Goal: Task Accomplishment & Management: Manage account settings

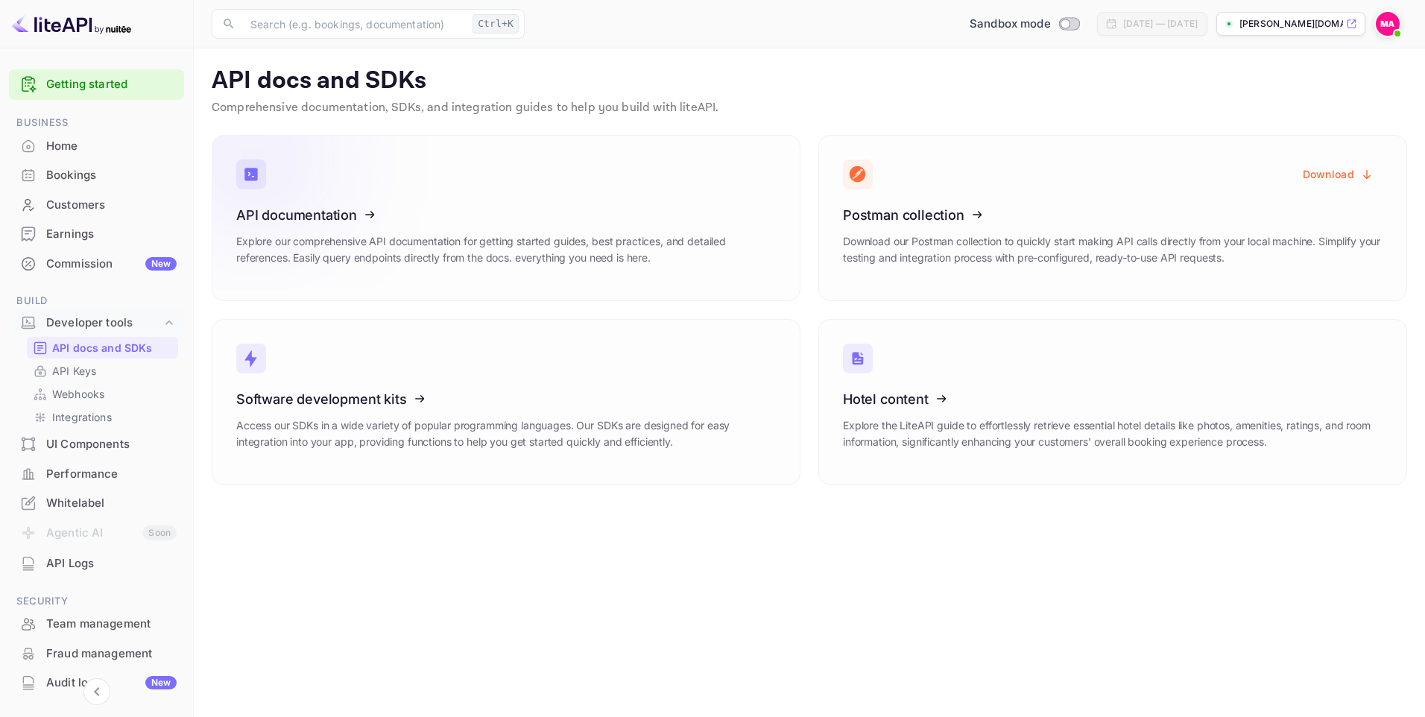
click at [376, 218] on icon at bounding box center [328, 213] width 232 height 154
click at [67, 372] on p "API Keys" at bounding box center [74, 371] width 44 height 16
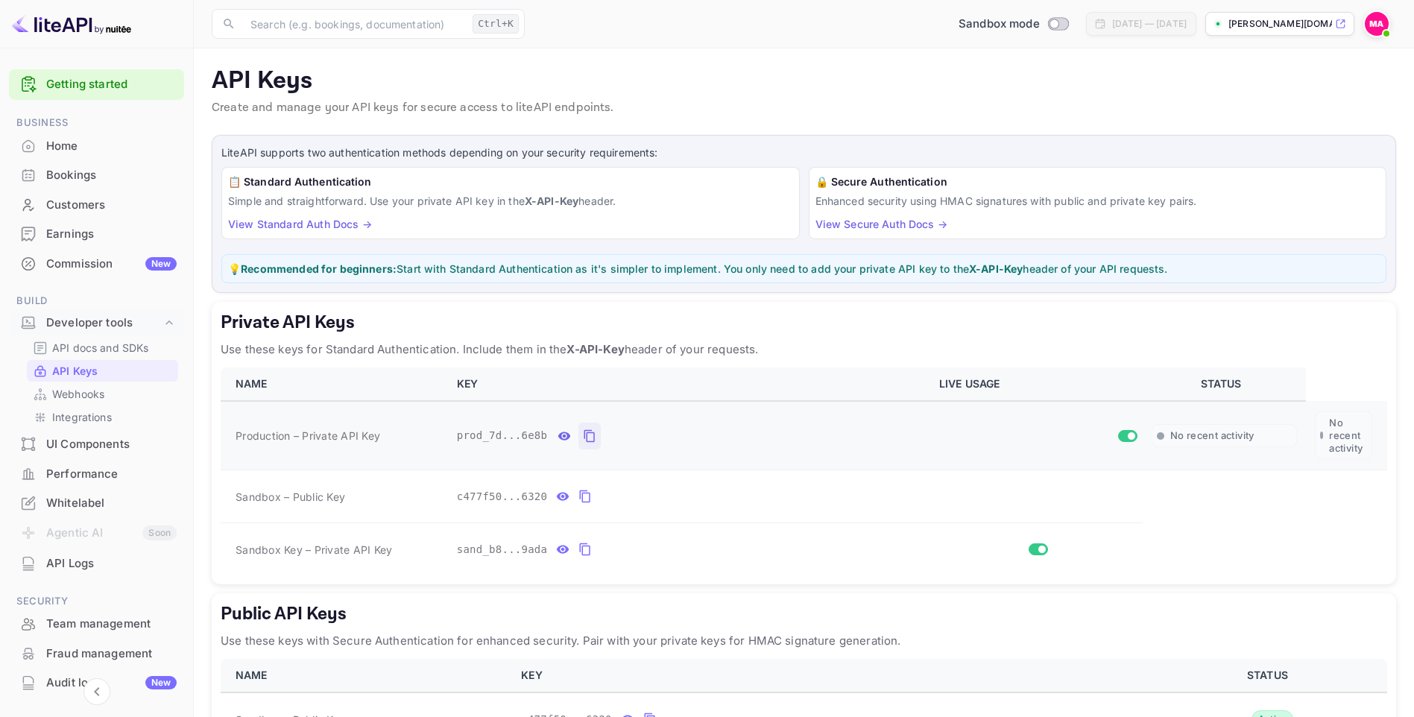
click at [583, 437] on icon "private api keys table" at bounding box center [589, 436] width 13 height 18
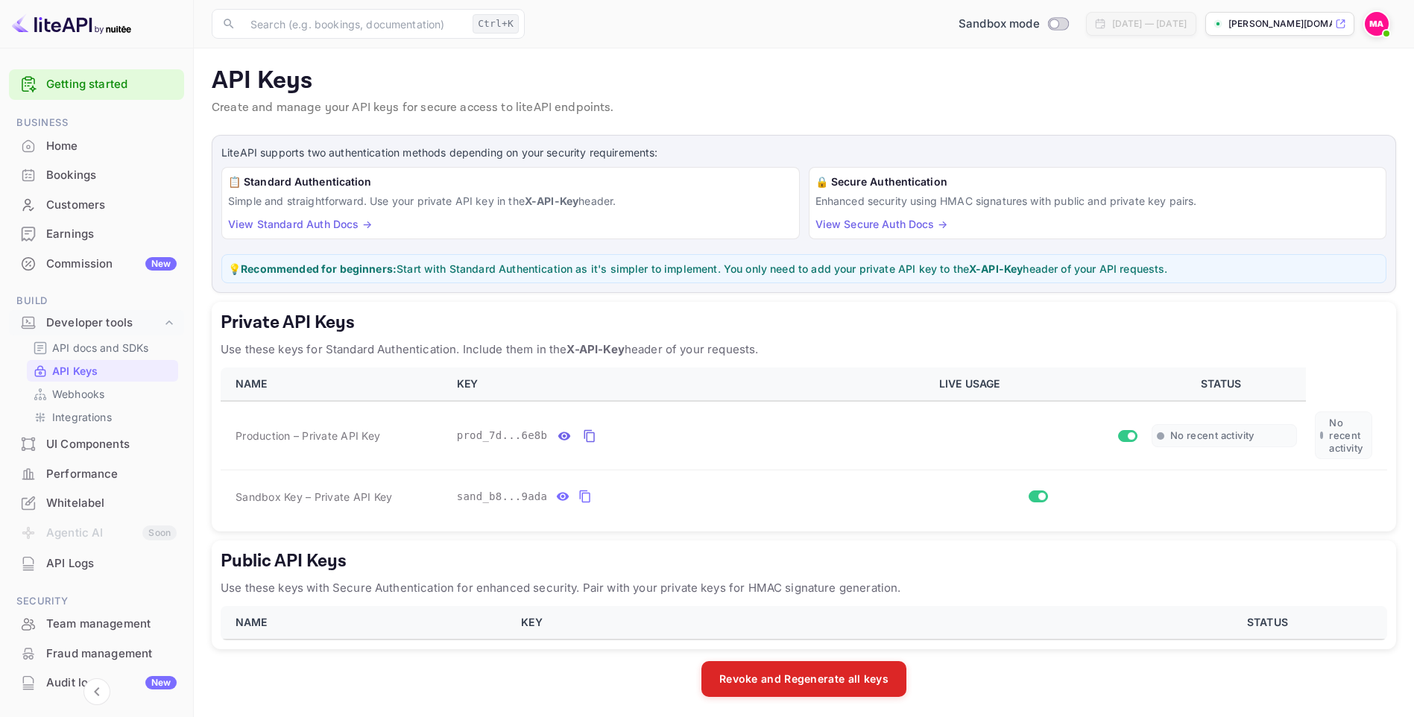
click at [777, 486] on div "sand_b8...9ada" at bounding box center [689, 496] width 464 height 24
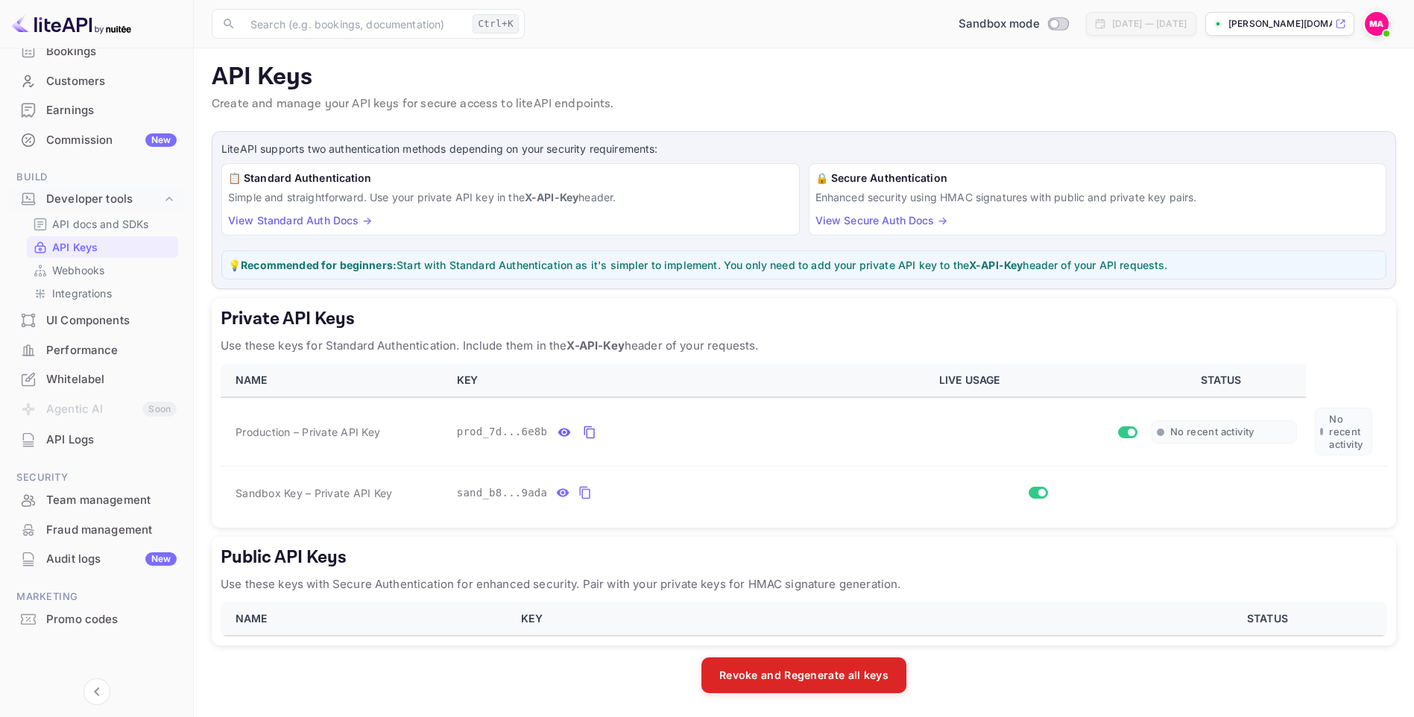
scroll to position [49, 0]
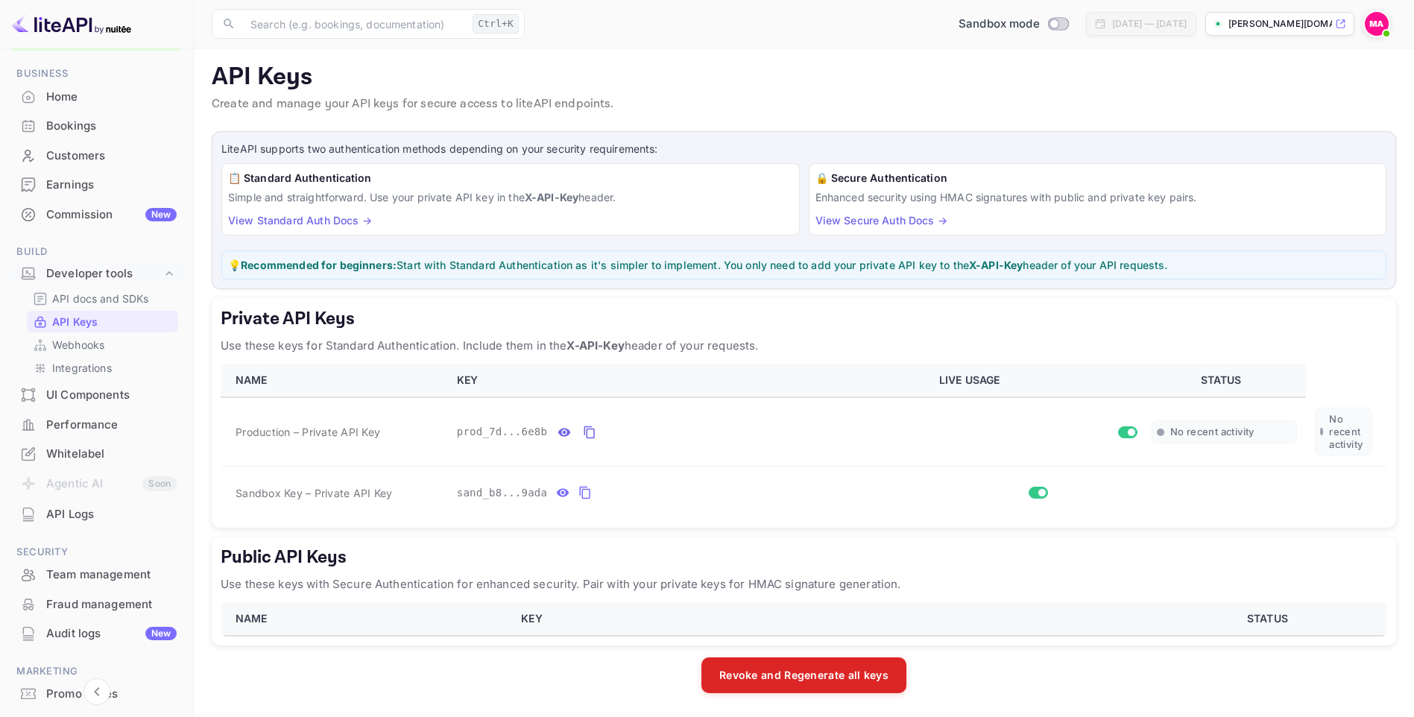
click at [1377, 24] on img at bounding box center [1376, 24] width 24 height 24
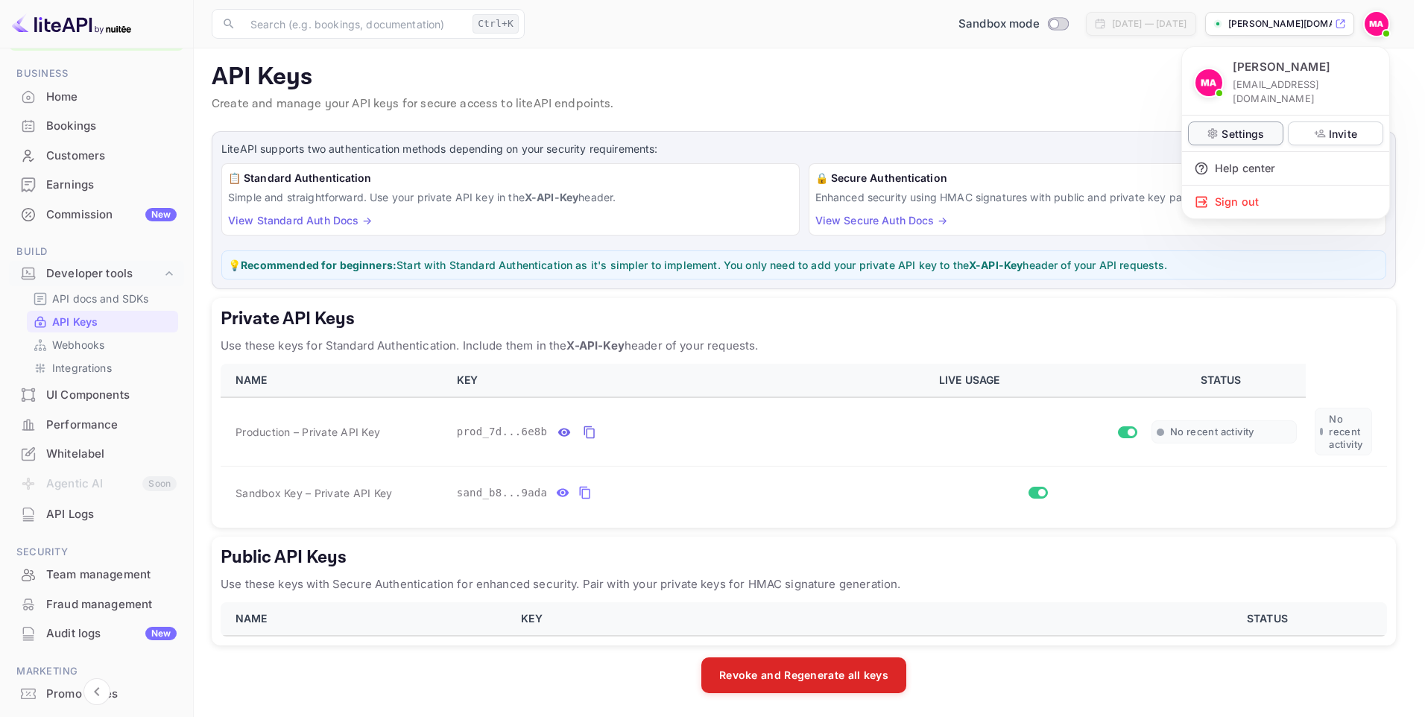
click at [1227, 126] on p "Settings" at bounding box center [1242, 134] width 42 height 16
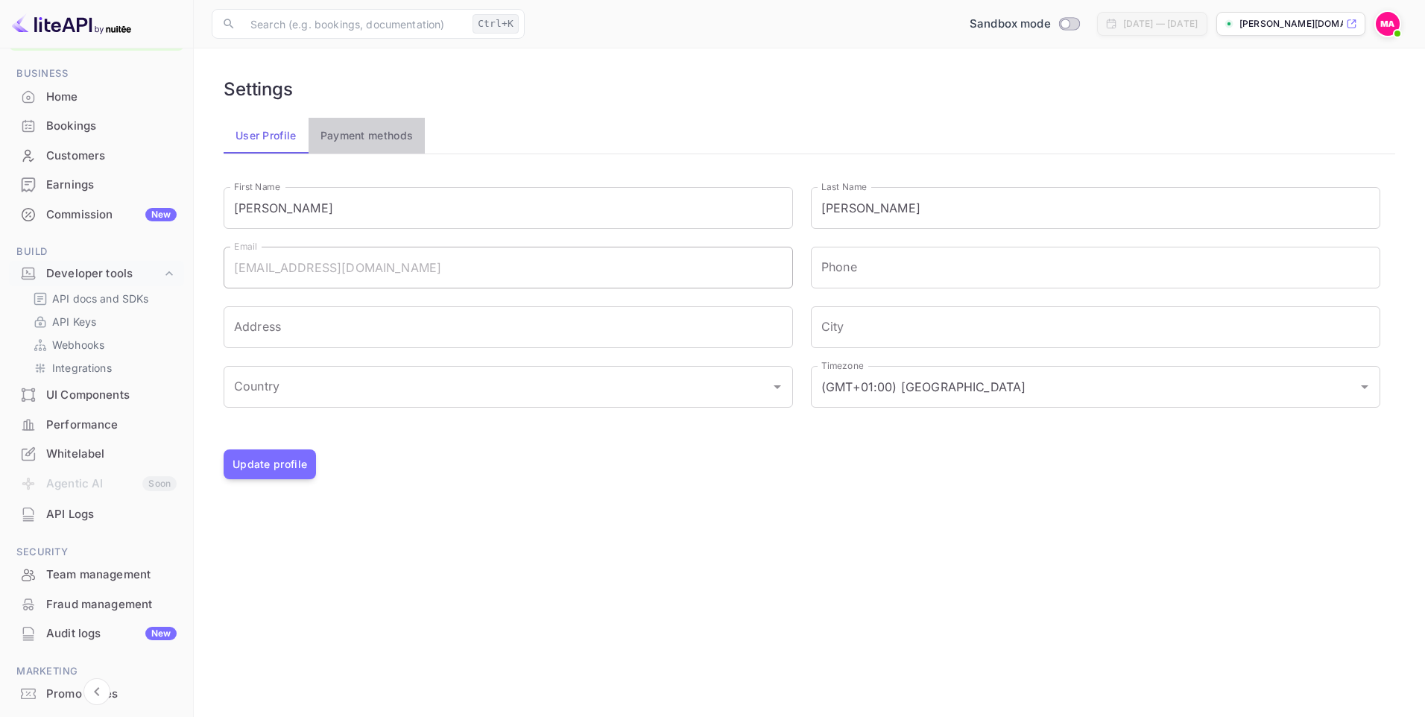
click at [379, 138] on button "Payment methods" at bounding box center [367, 136] width 117 height 36
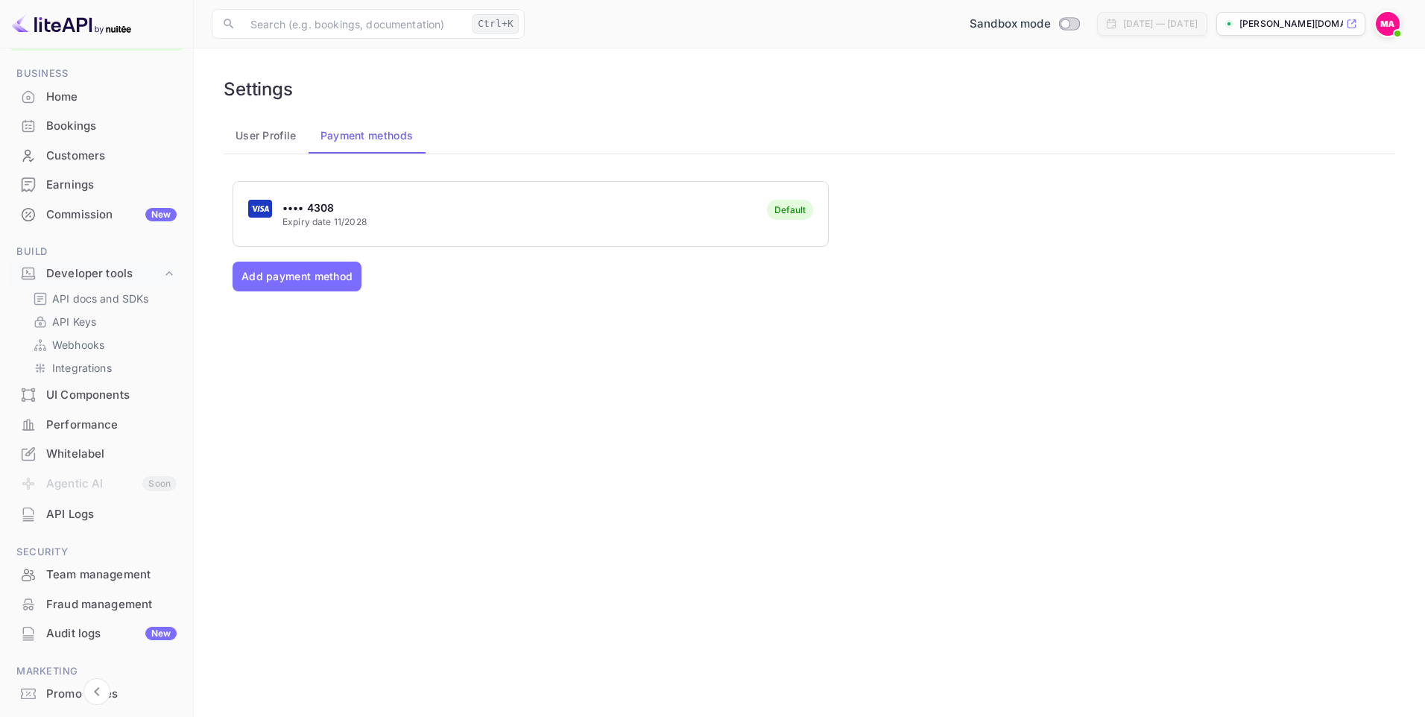
click at [575, 186] on div "•••• 4308 Expiry date 11/2028 Default" at bounding box center [530, 214] width 595 height 59
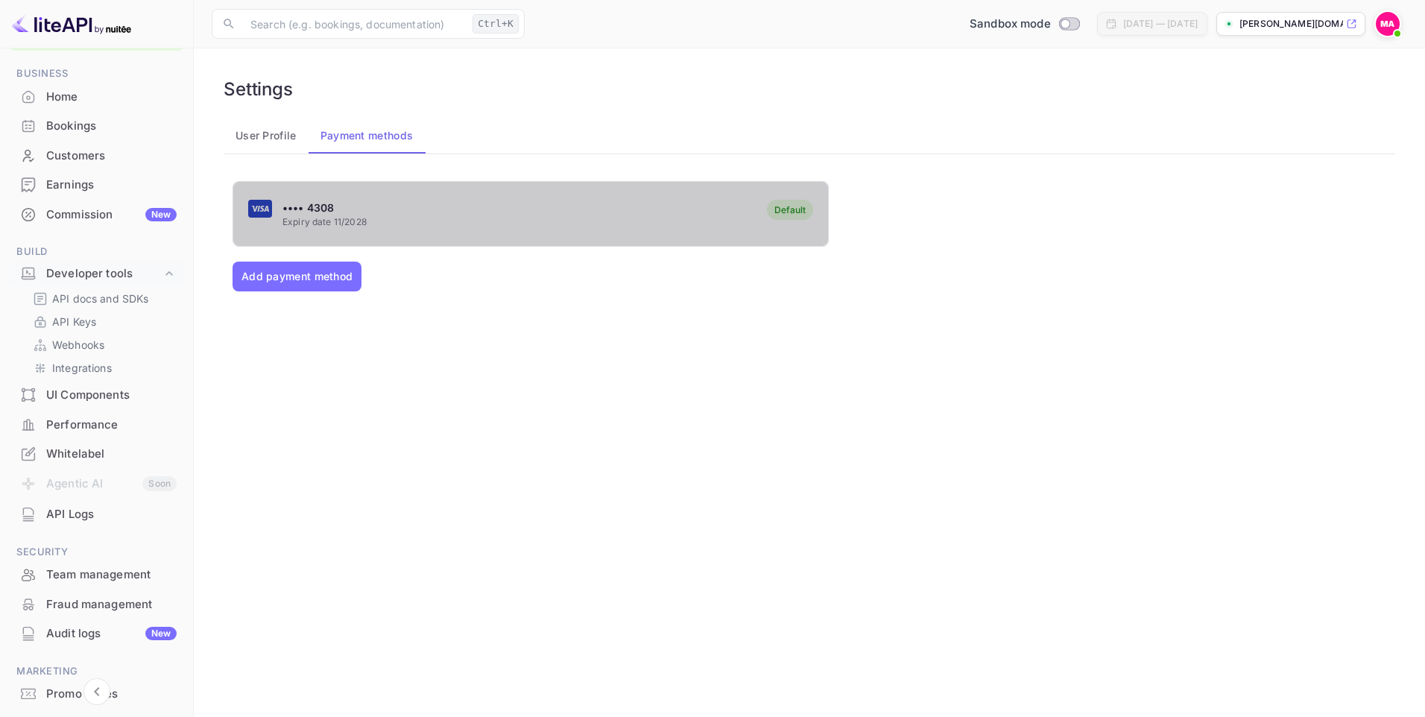
click at [320, 217] on p "Expiry date 11/2028" at bounding box center [324, 221] width 84 height 13
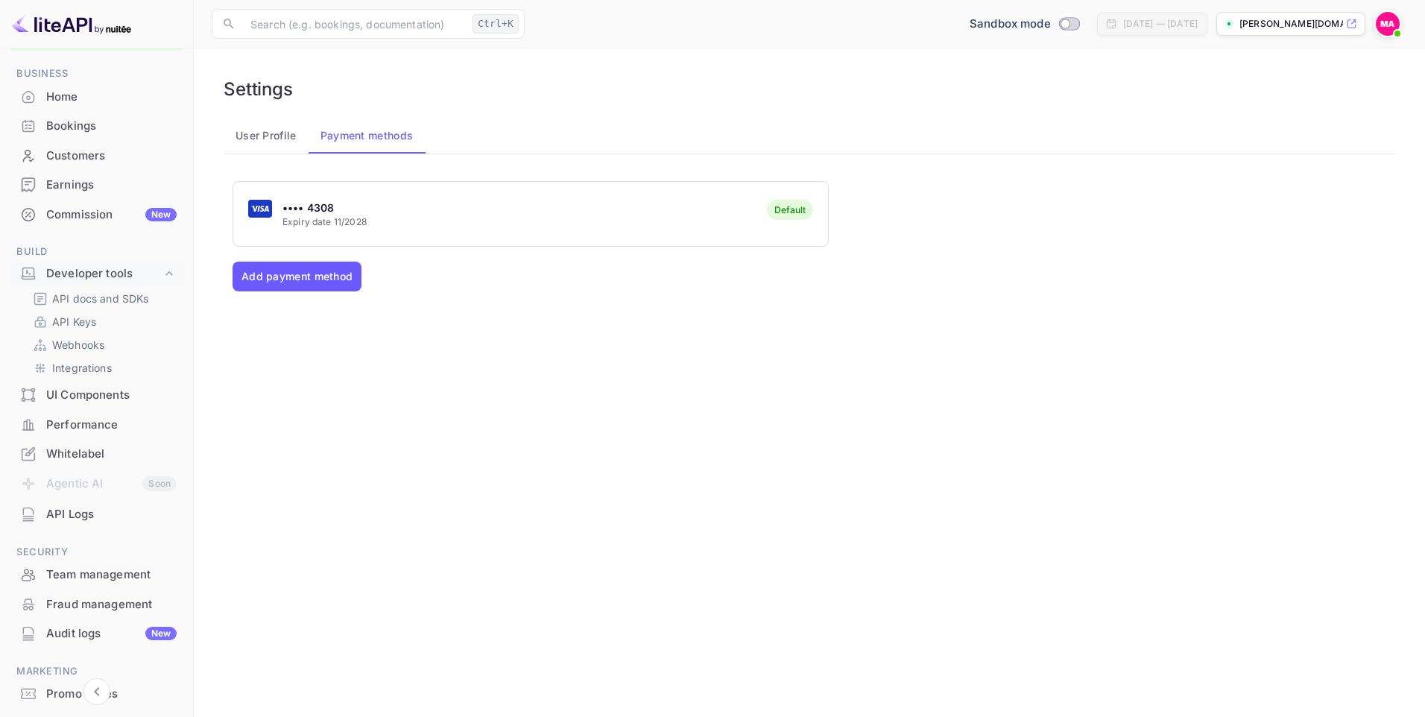
click at [324, 279] on button "Add payment method" at bounding box center [296, 277] width 129 height 30
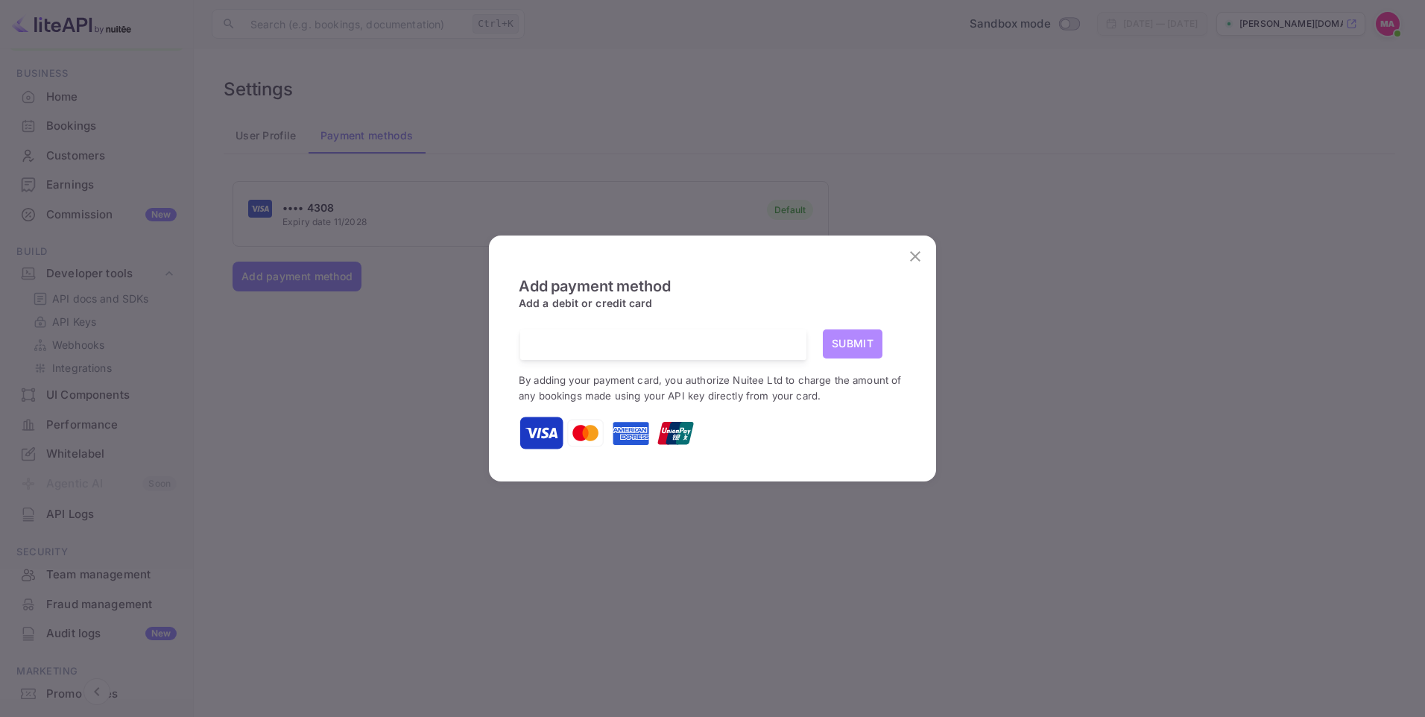
click at [865, 339] on button "Submit" at bounding box center [853, 343] width 60 height 29
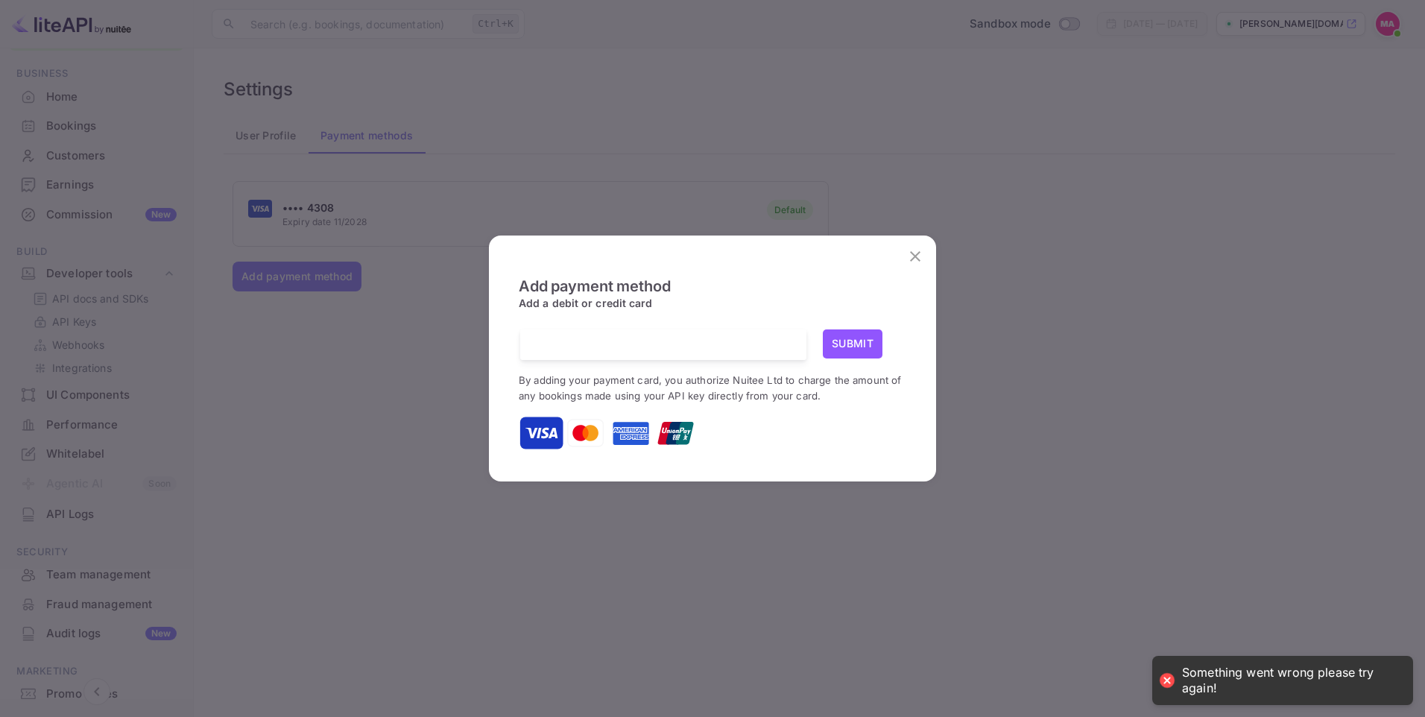
click at [908, 255] on icon "close" at bounding box center [915, 256] width 18 height 18
